Goal: Communication & Community: Share content

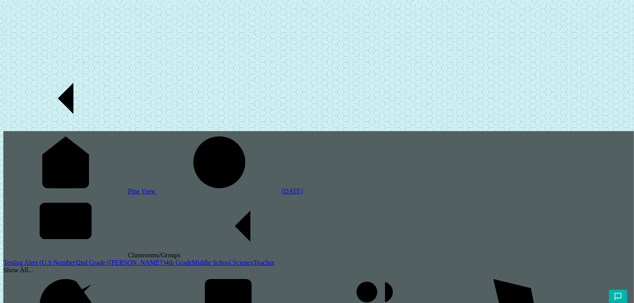
click at [77, 259] on link "2nd Grade ([PERSON_NAME]')" at bounding box center [121, 262] width 88 height 7
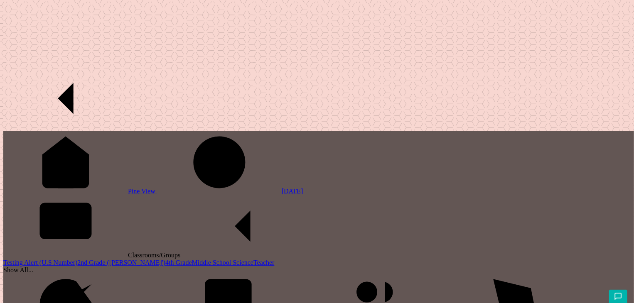
checkbox input "true"
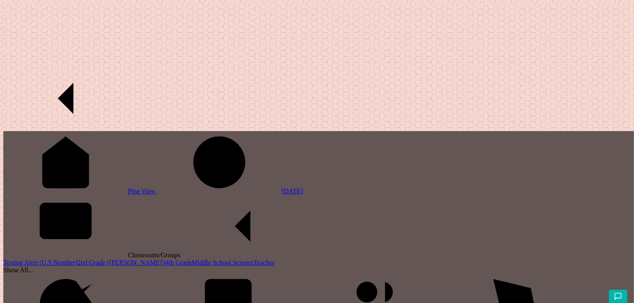
checkbox input "true"
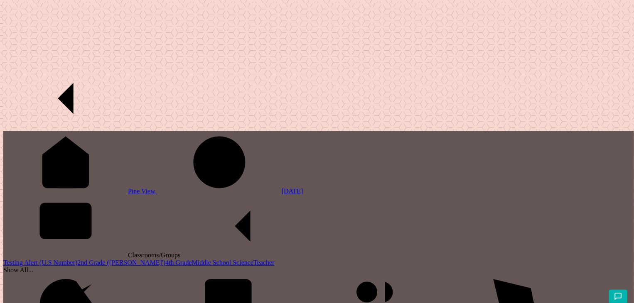
checkbox input "true"
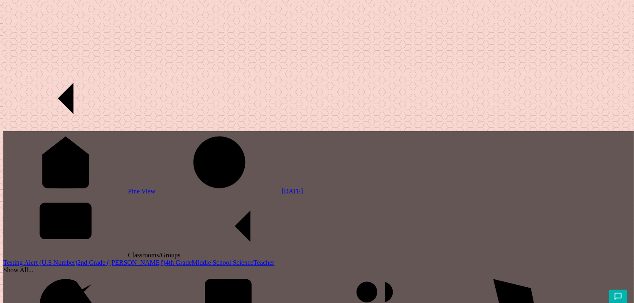
checkbox input "true"
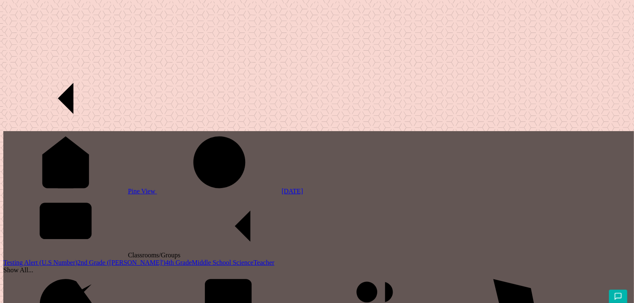
checkbox input "true"
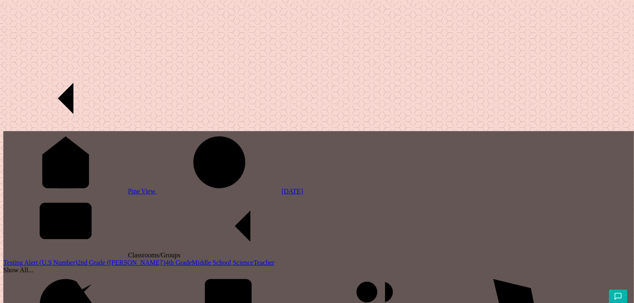
type button "print"
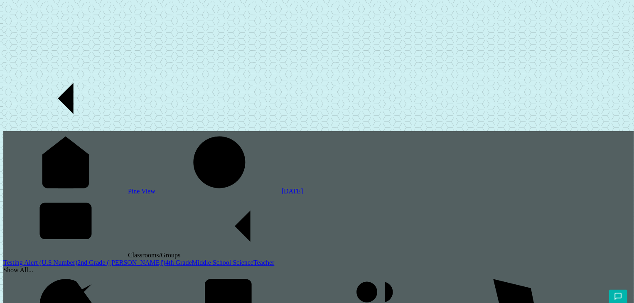
click at [77, 259] on link "2nd Grade ([PERSON_NAME]')" at bounding box center [121, 262] width 88 height 7
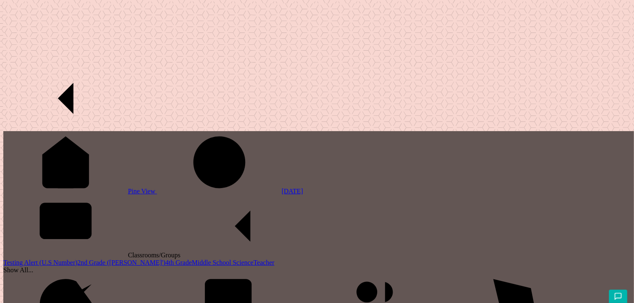
checkbox input "true"
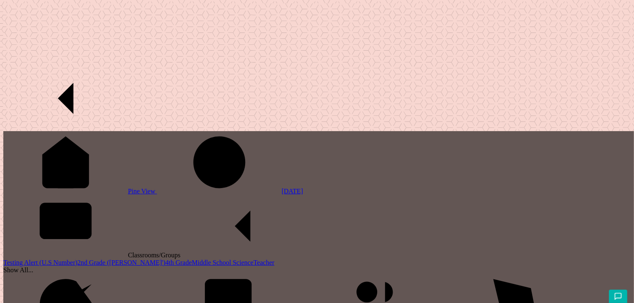
checkbox input "true"
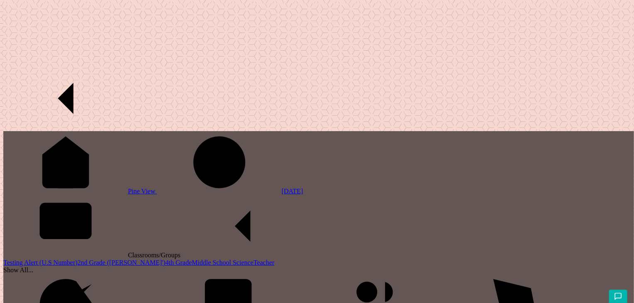
checkbox input "true"
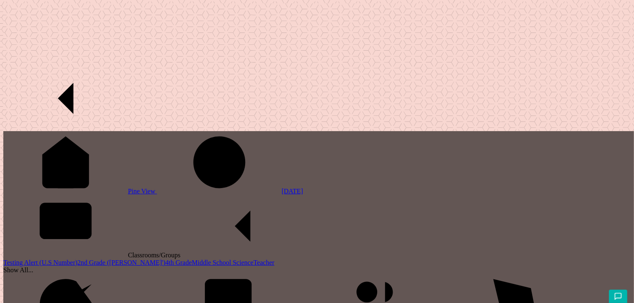
checkbox input "true"
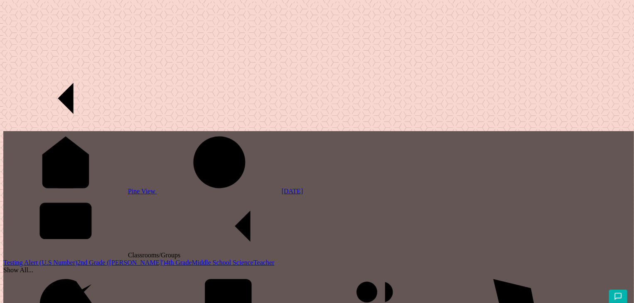
checkbox input "true"
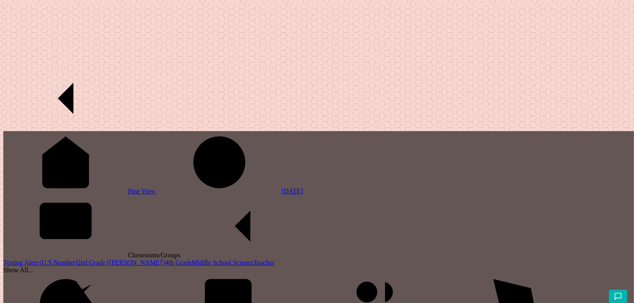
checkbox input "false"
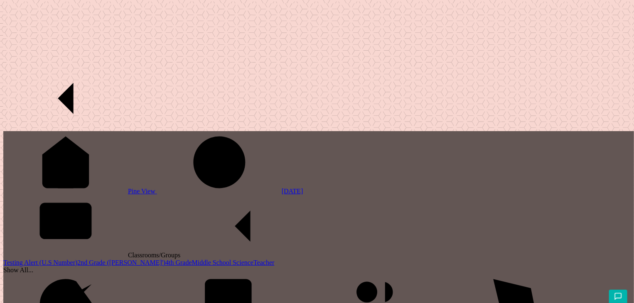
checkbox input "false"
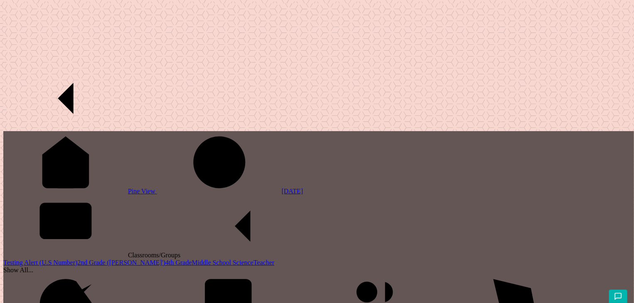
checkbox input "false"
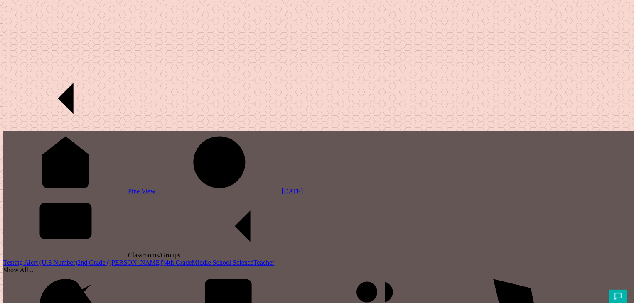
checkbox input "false"
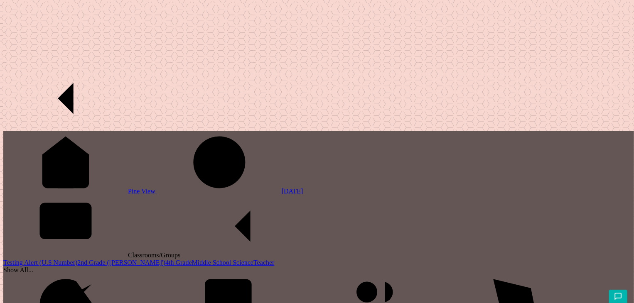
checkbox input "false"
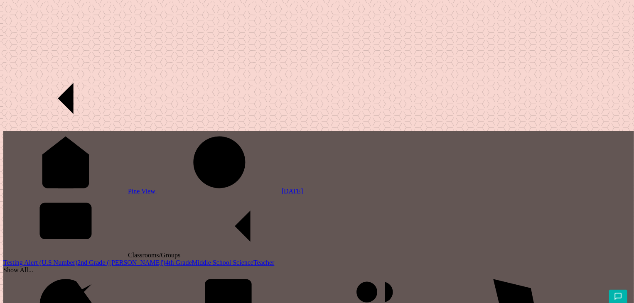
scroll to position [70, 0]
checkbox input "true"
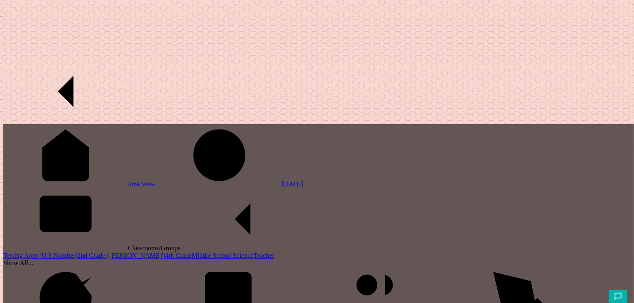
scroll to position [21, 0]
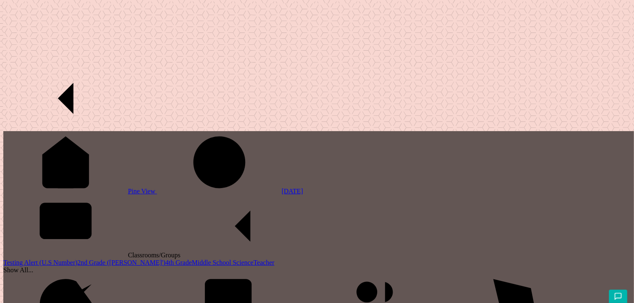
scroll to position [57, 0]
